Goal: Task Accomplishment & Management: Use online tool/utility

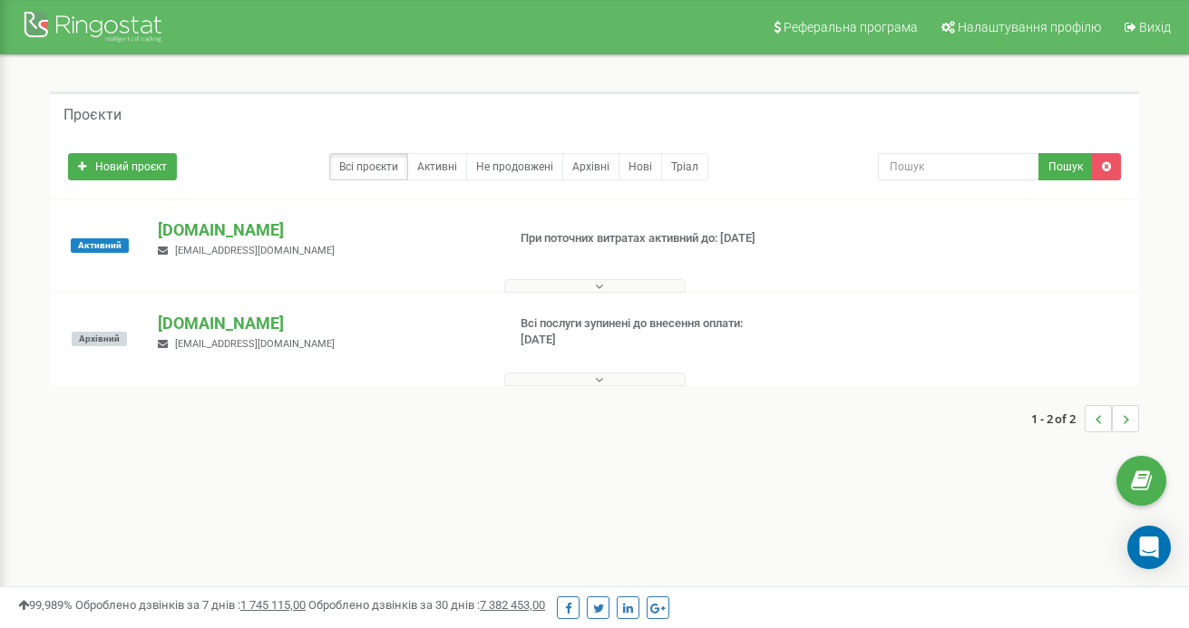
click at [124, 269] on div "Активний" at bounding box center [99, 246] width 90 height 54
click at [130, 272] on div "Активний" at bounding box center [99, 246] width 90 height 54
click at [131, 270] on div "Активний" at bounding box center [99, 246] width 90 height 54
click at [132, 269] on div "Активний" at bounding box center [99, 246] width 90 height 54
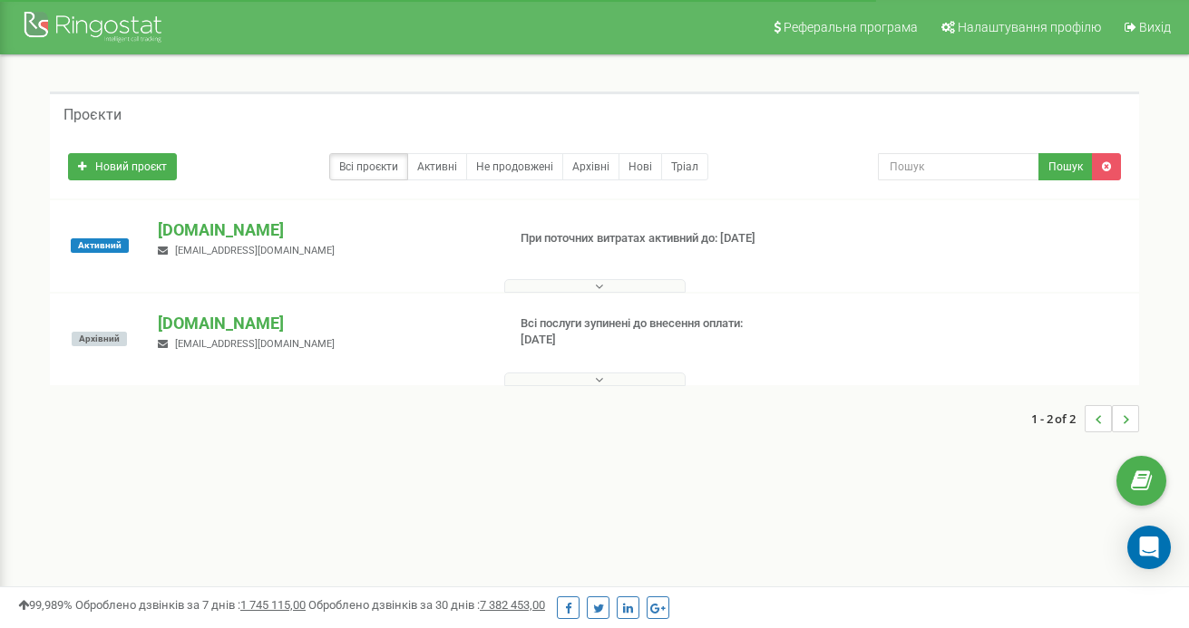
click at [132, 269] on div "Активний" at bounding box center [99, 246] width 90 height 54
click at [201, 238] on p "[DOMAIN_NAME]" at bounding box center [324, 231] width 333 height 24
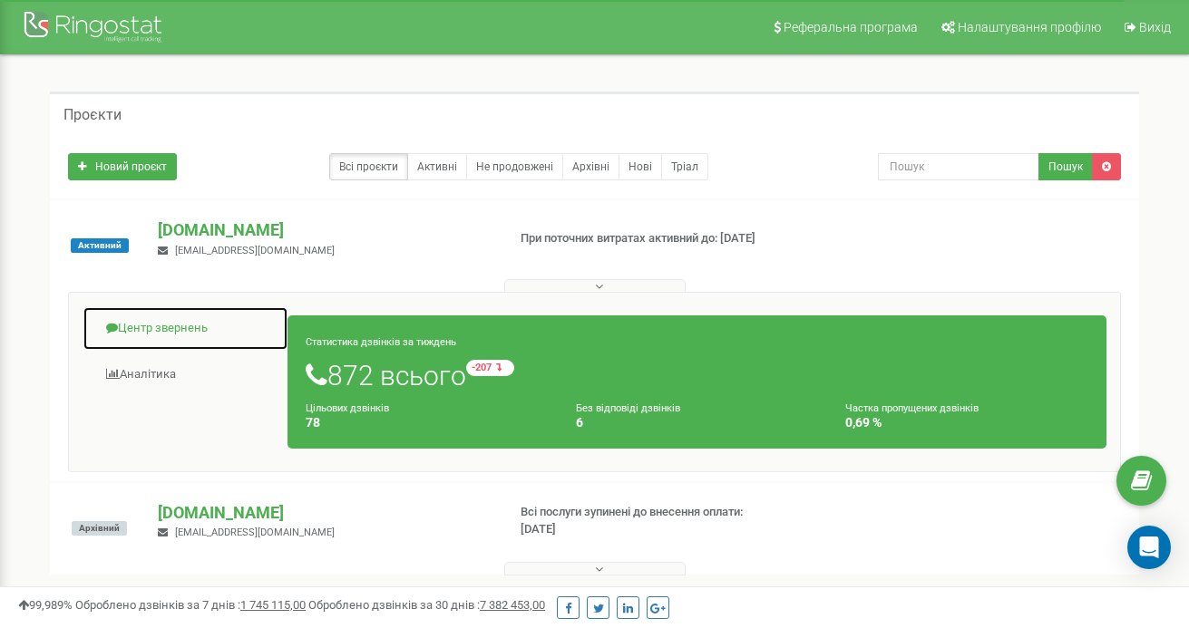
click at [173, 335] on link "Центр звернень" at bounding box center [186, 328] width 206 height 44
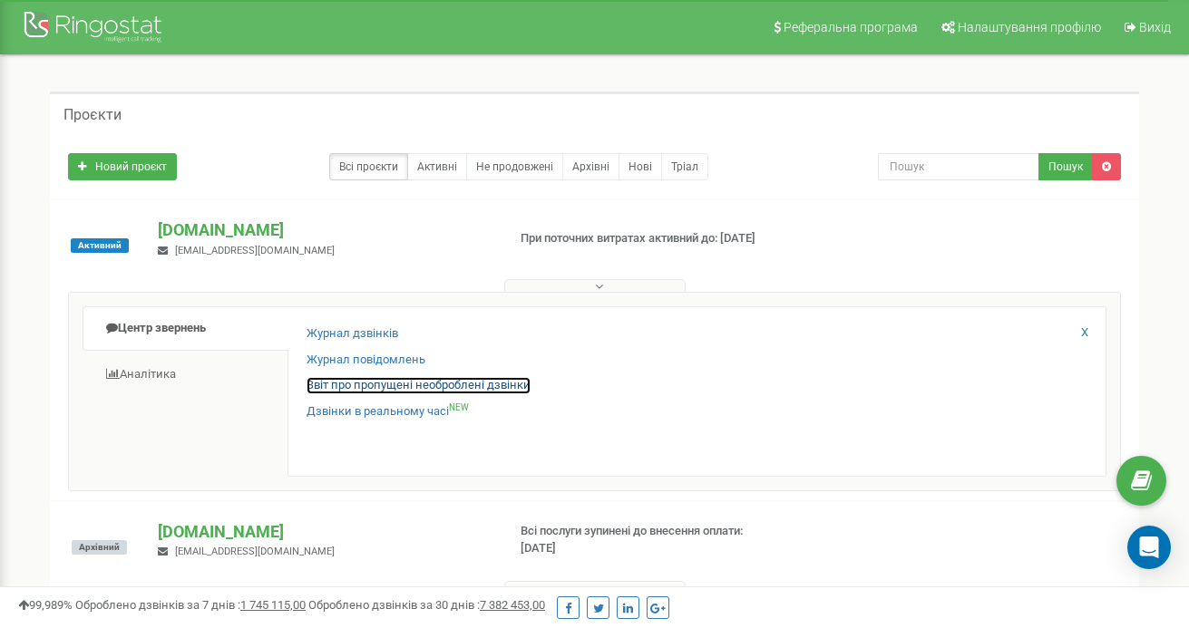
click at [374, 388] on link "Звіт про пропущені необроблені дзвінки" at bounding box center [418, 385] width 224 height 17
click at [373, 388] on link "Звіт про пропущені необроблені дзвінки" at bounding box center [418, 385] width 224 height 17
click at [380, 390] on link "Звіт про пропущені необроблені дзвінки" at bounding box center [418, 385] width 224 height 17
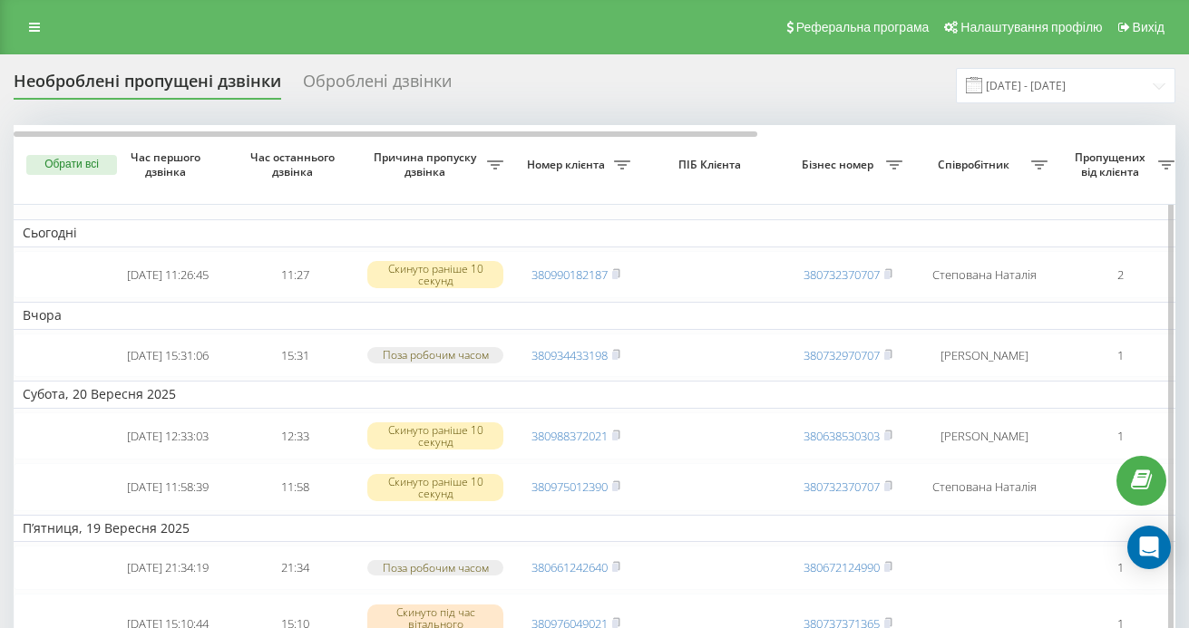
click at [514, 316] on td "Вчора" at bounding box center [920, 315] width 1813 height 27
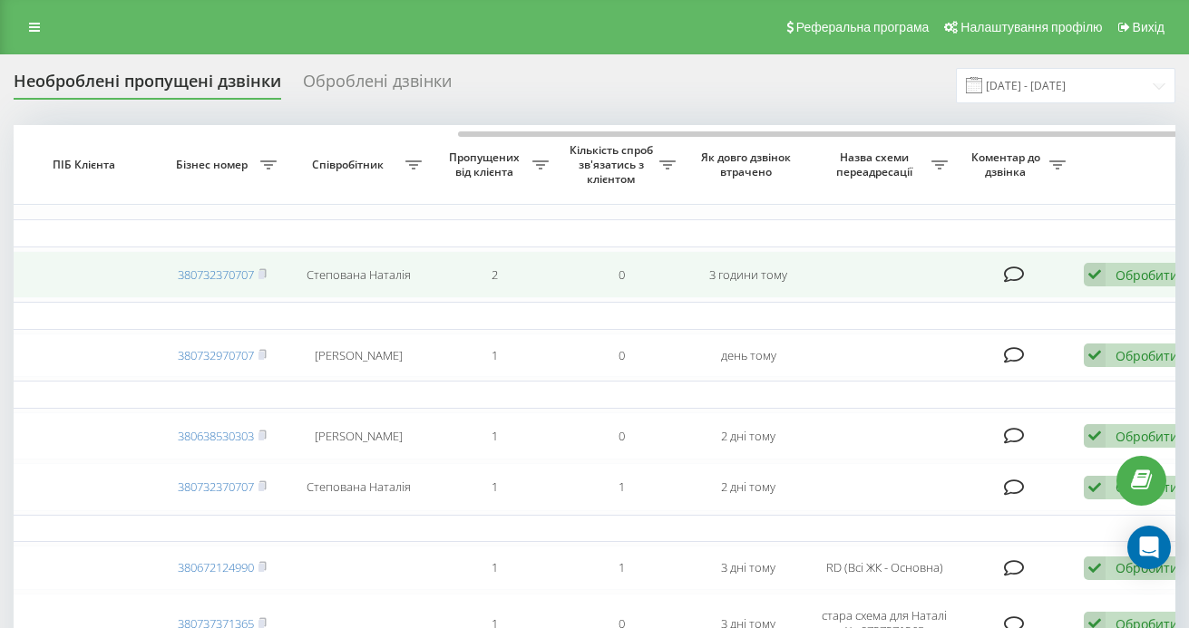
scroll to position [0, 652]
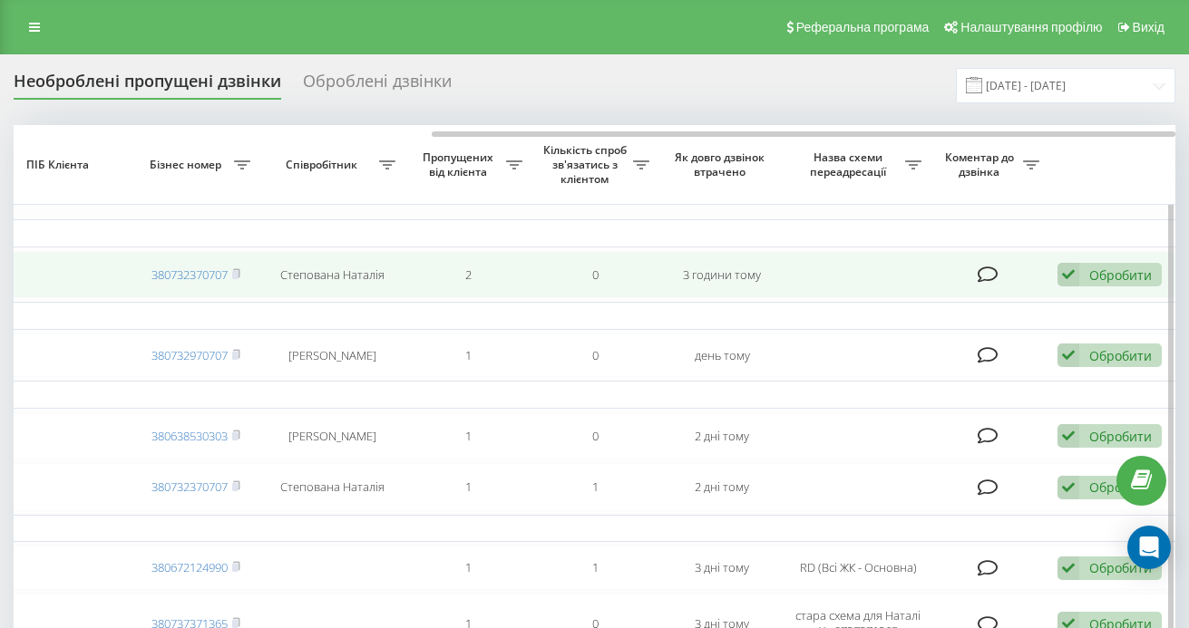
click at [1137, 275] on div "Обробити" at bounding box center [1120, 275] width 63 height 17
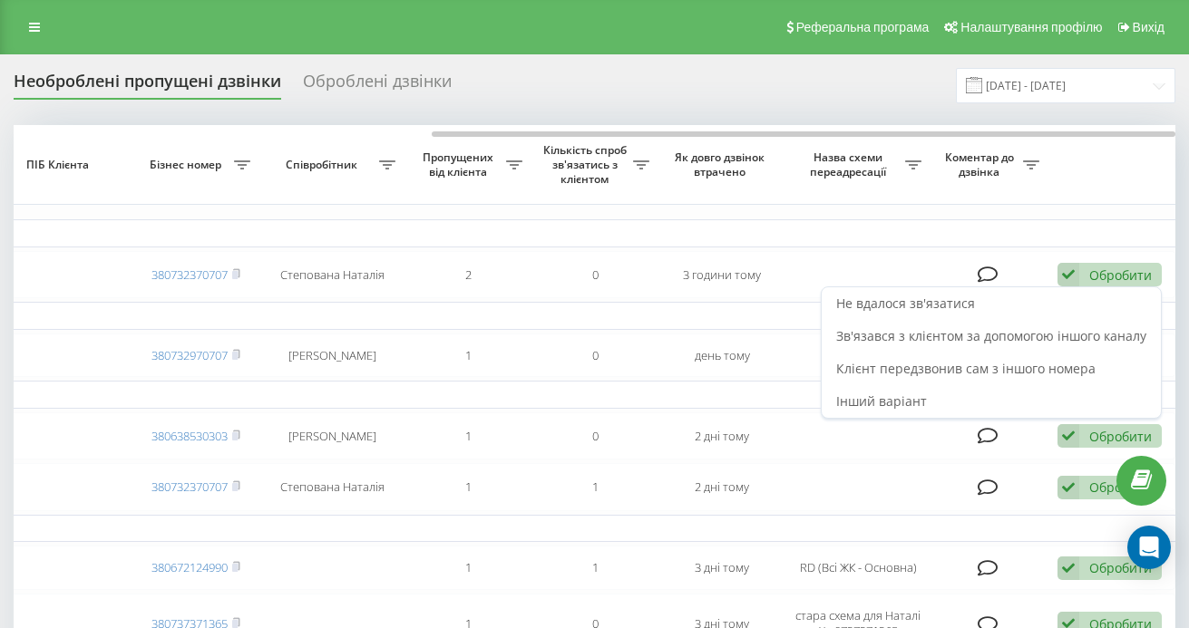
click at [1072, 331] on span "Зв'язався з клієнтом за допомогою іншого каналу" at bounding box center [991, 335] width 310 height 17
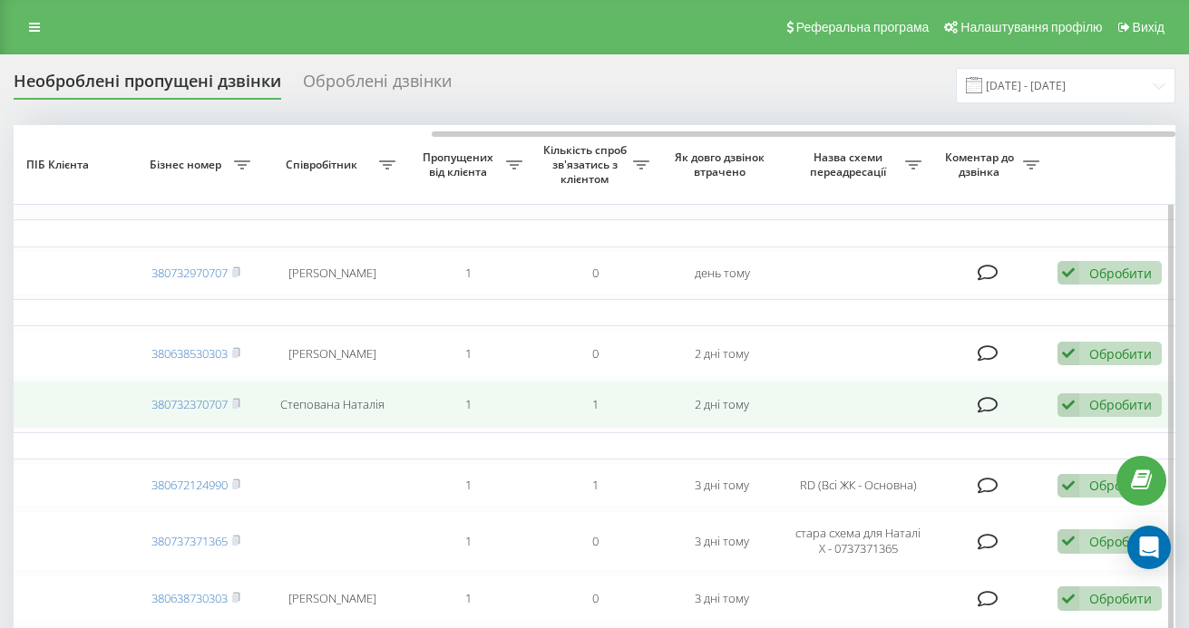
click at [1067, 412] on icon at bounding box center [1068, 405] width 22 height 24
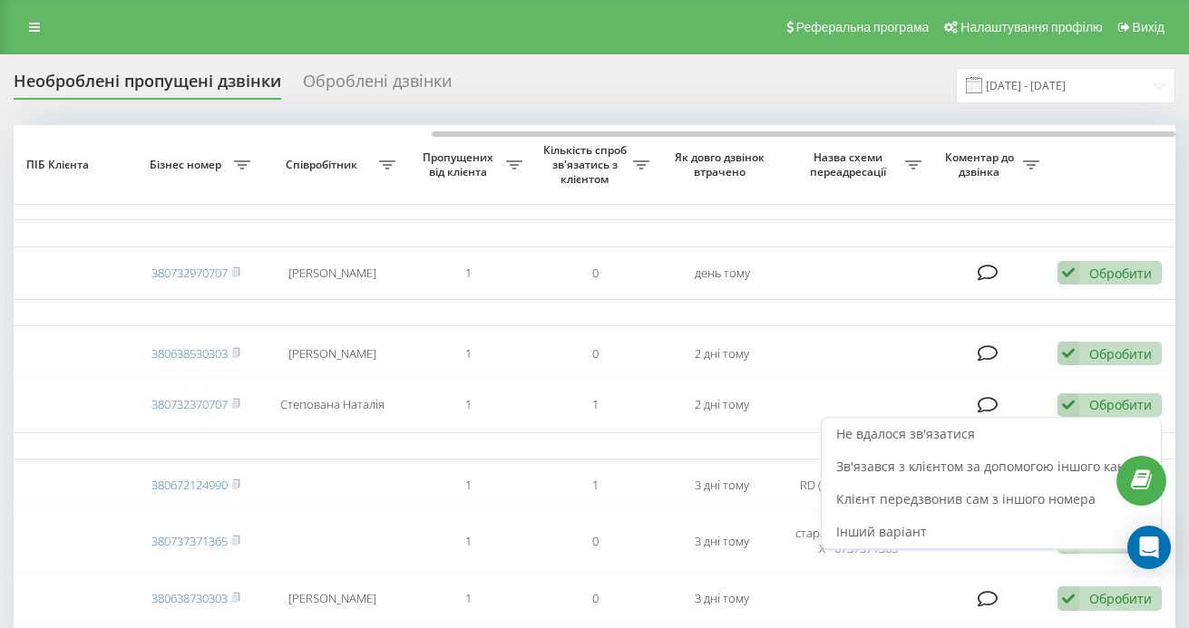
click at [1025, 473] on span "Зв'язався з клієнтом за допомогою іншого каналу" at bounding box center [991, 466] width 310 height 17
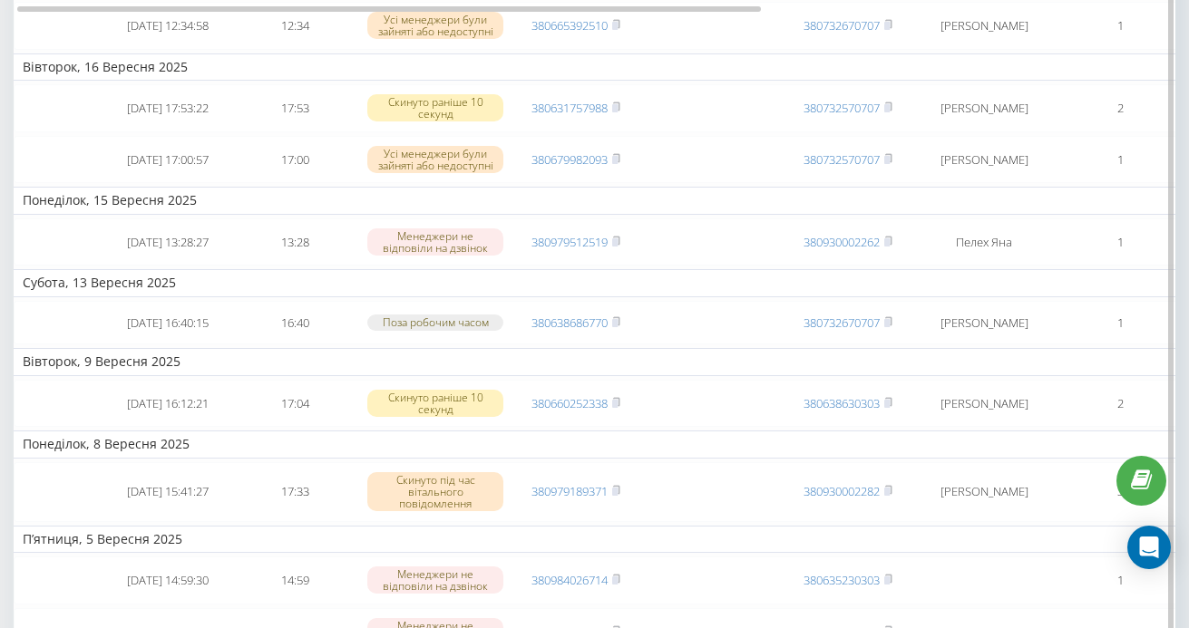
scroll to position [0, 0]
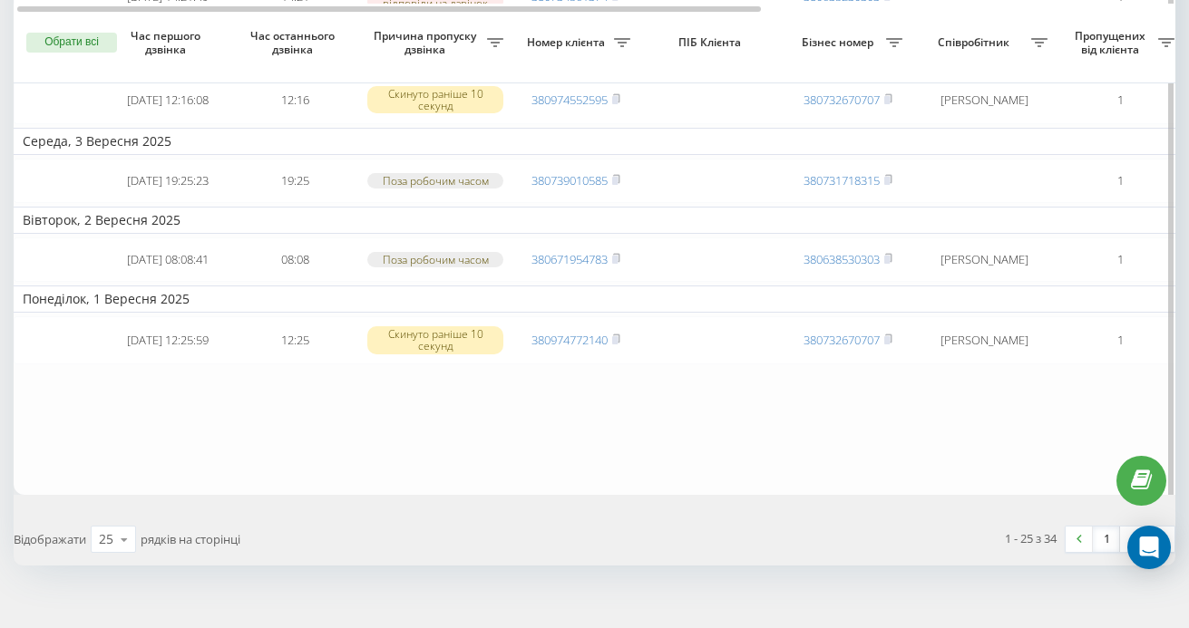
scroll to position [1692, 0]
